Goal: Task Accomplishment & Management: Manage account settings

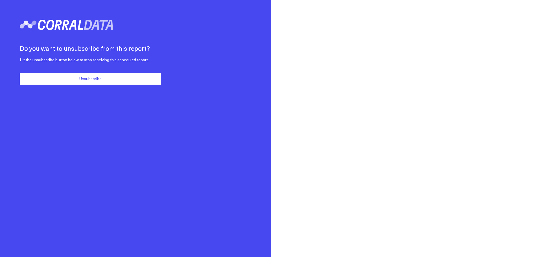
click at [97, 78] on button "Unsubscribe" at bounding box center [90, 79] width 141 height 12
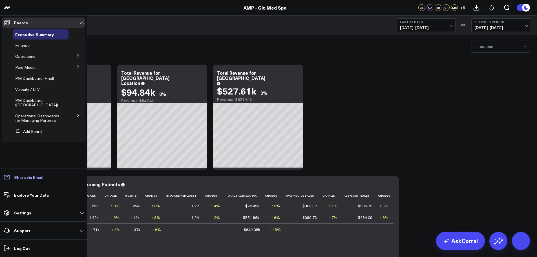
click at [32, 176] on p "Share via Email" at bounding box center [28, 177] width 29 height 5
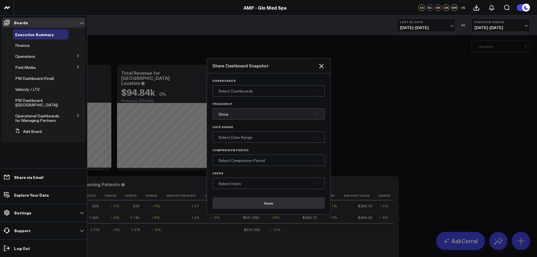
click at [322, 64] on icon at bounding box center [321, 66] width 7 height 7
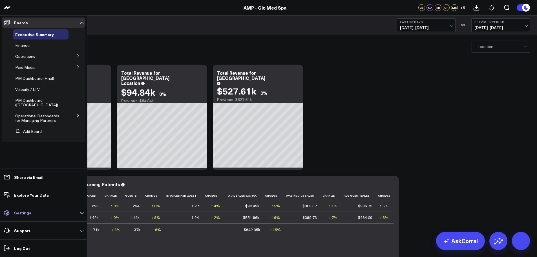
click at [84, 212] on link "Settings" at bounding box center [44, 213] width 84 height 10
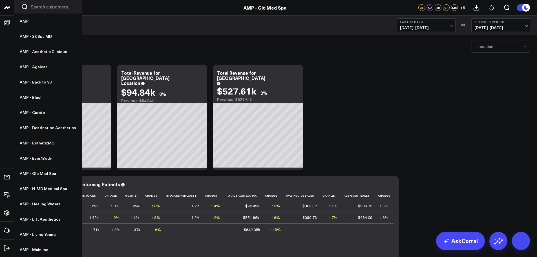
click at [8, 5] on icon at bounding box center [7, 7] width 7 height 7
